Goal: Task Accomplishment & Management: Manage account settings

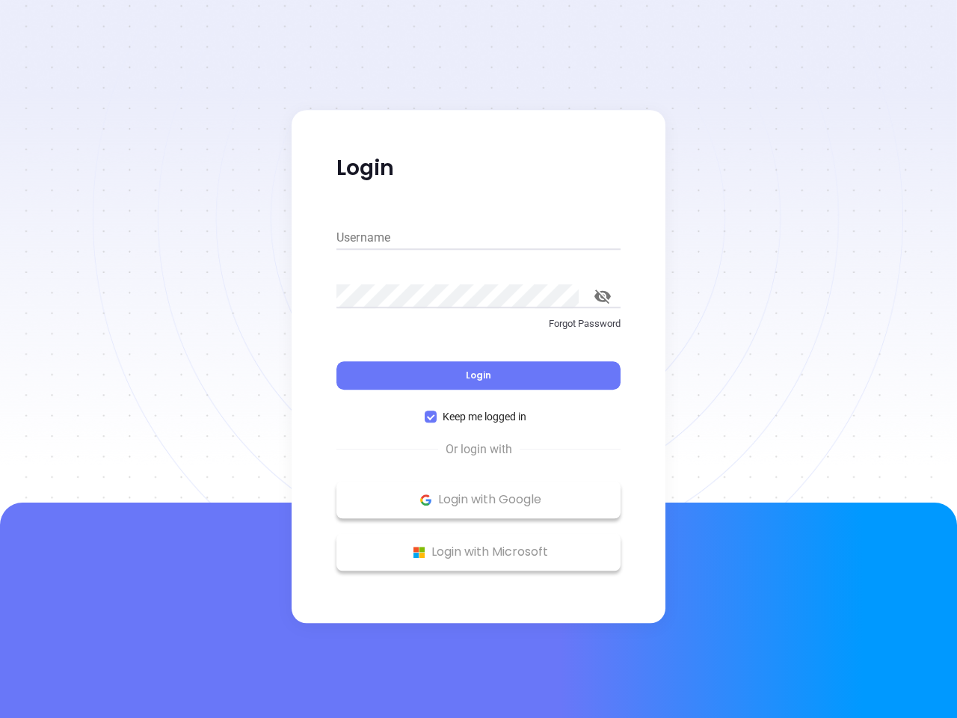
click at [479, 359] on div "Login" at bounding box center [479, 366] width 284 height 46
click at [479, 238] on input "Username" at bounding box center [479, 238] width 284 height 24
click at [603, 296] on icon "toggle password visibility" at bounding box center [602, 296] width 16 height 14
click at [479, 375] on span "Login" at bounding box center [478, 375] width 25 height 13
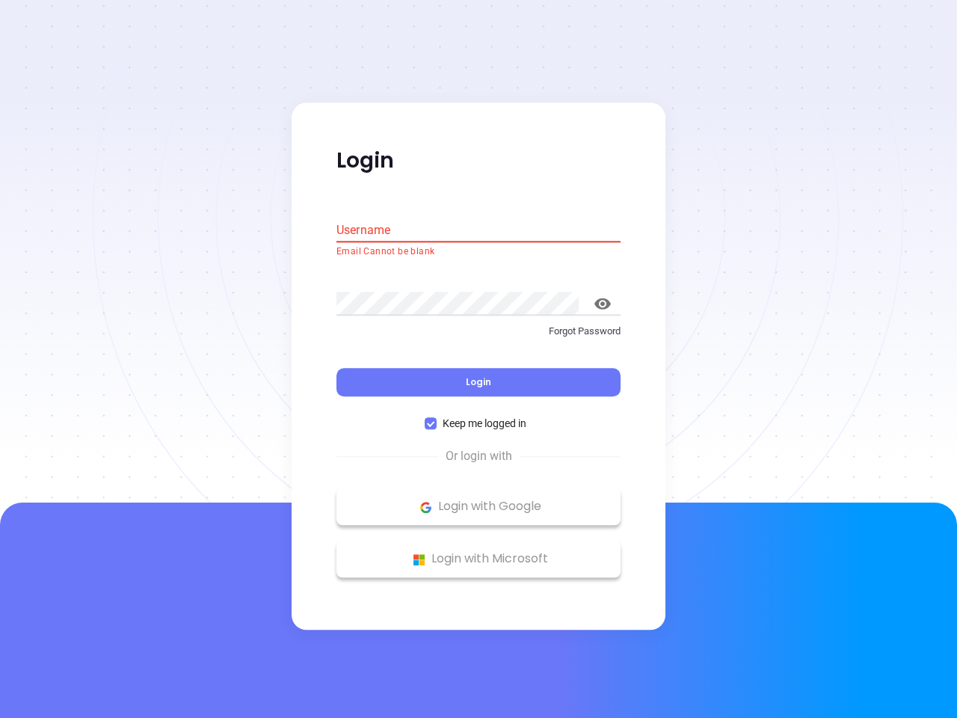
click at [479, 417] on span "Keep me logged in" at bounding box center [485, 424] width 96 height 16
click at [437, 418] on input "Keep me logged in" at bounding box center [431, 424] width 12 height 12
checkbox input "false"
click at [479, 500] on p "Login with Google" at bounding box center [478, 507] width 269 height 22
click at [479, 552] on p "Login with Microsoft" at bounding box center [478, 559] width 269 height 22
